Goal: Navigation & Orientation: Find specific page/section

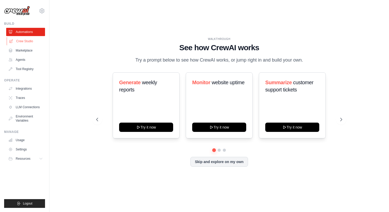
click at [23, 43] on link "Crew Studio" at bounding box center [26, 41] width 39 height 8
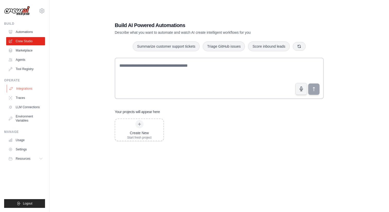
click at [23, 88] on link "Integrations" at bounding box center [26, 88] width 39 height 8
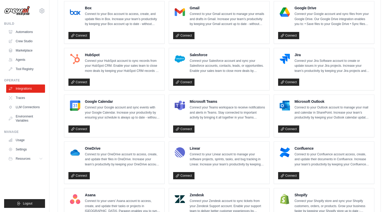
scroll to position [152, 0]
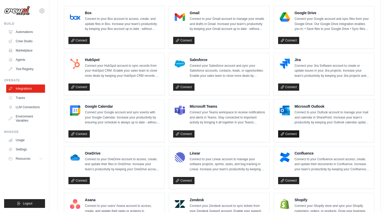
click at [288, 132] on link "Connect" at bounding box center [288, 133] width 21 height 7
